Goal: Task Accomplishment & Management: Complete application form

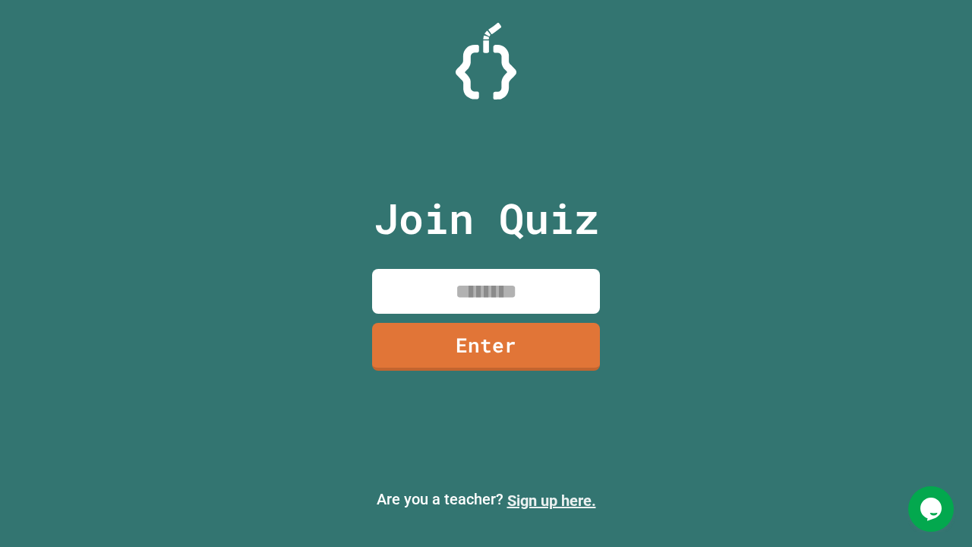
click at [551, 501] on link "Sign up here." at bounding box center [551, 500] width 89 height 18
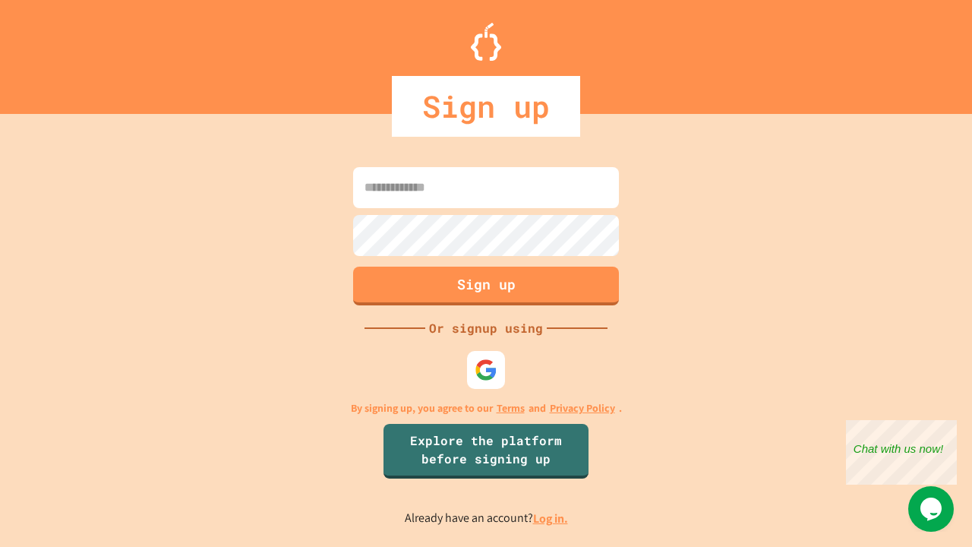
click at [551, 518] on link "Log in." at bounding box center [550, 518] width 35 height 16
